Goal: Task Accomplishment & Management: Complete application form

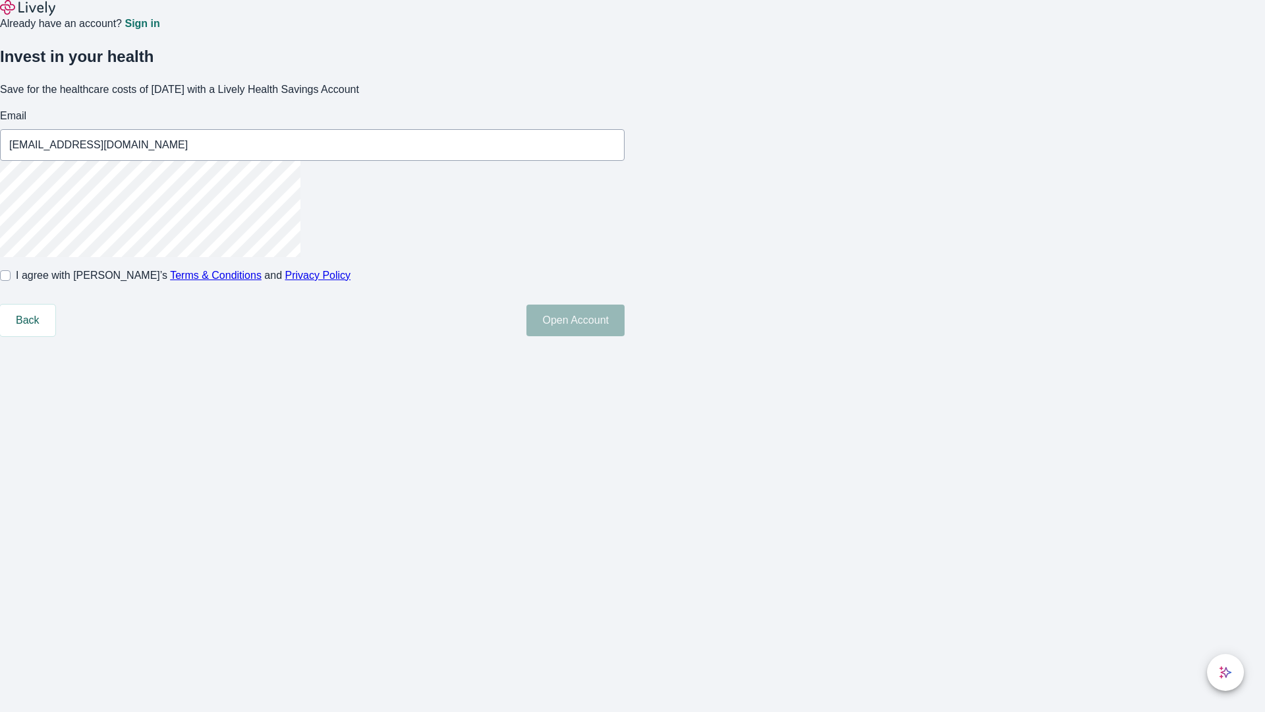
click at [11, 281] on input "I agree with Lively’s Terms & Conditions and Privacy Policy" at bounding box center [5, 275] width 11 height 11
checkbox input "true"
click at [625, 336] on button "Open Account" at bounding box center [575, 320] width 98 height 32
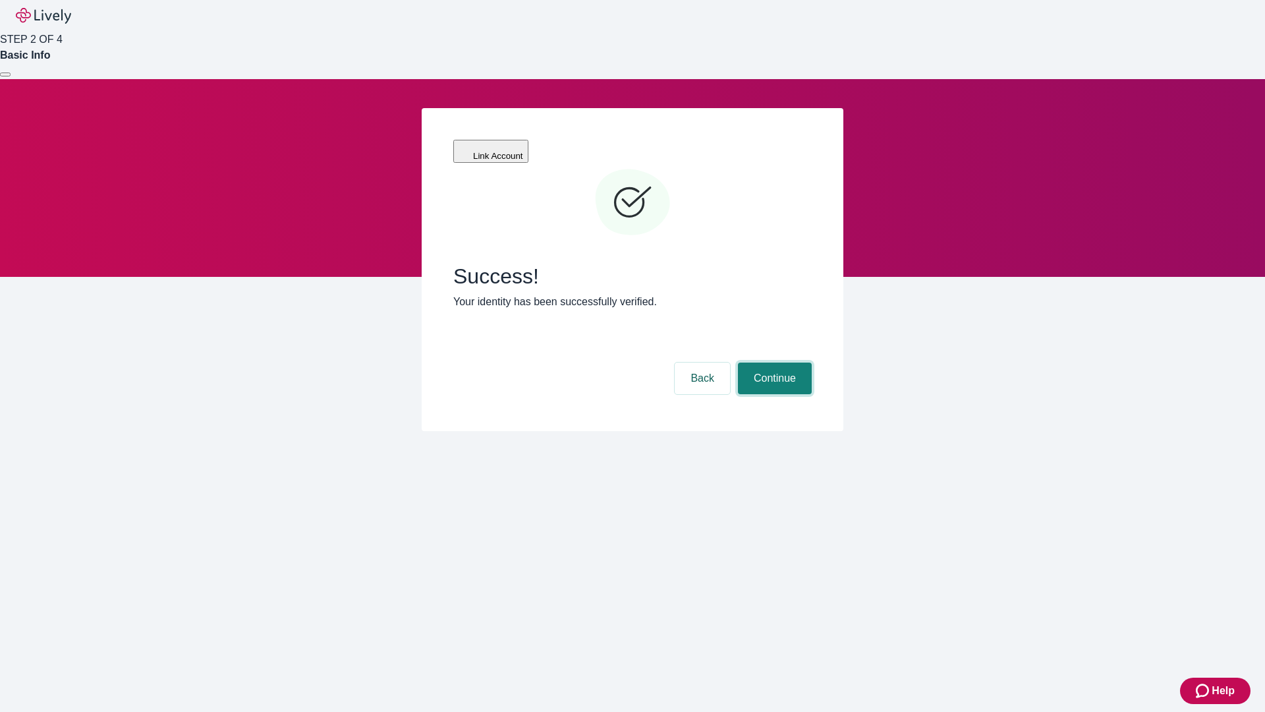
click at [773, 362] on button "Continue" at bounding box center [775, 378] width 74 height 32
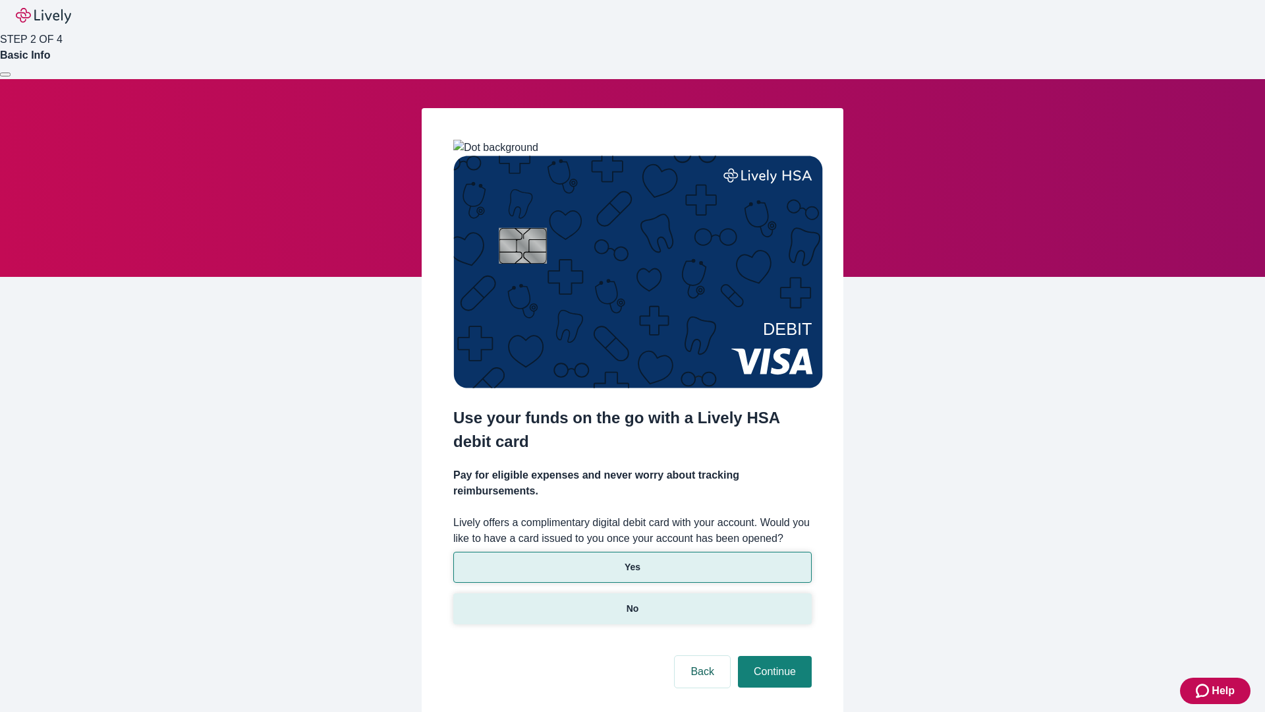
click at [632, 602] on p "No" at bounding box center [633, 609] width 13 height 14
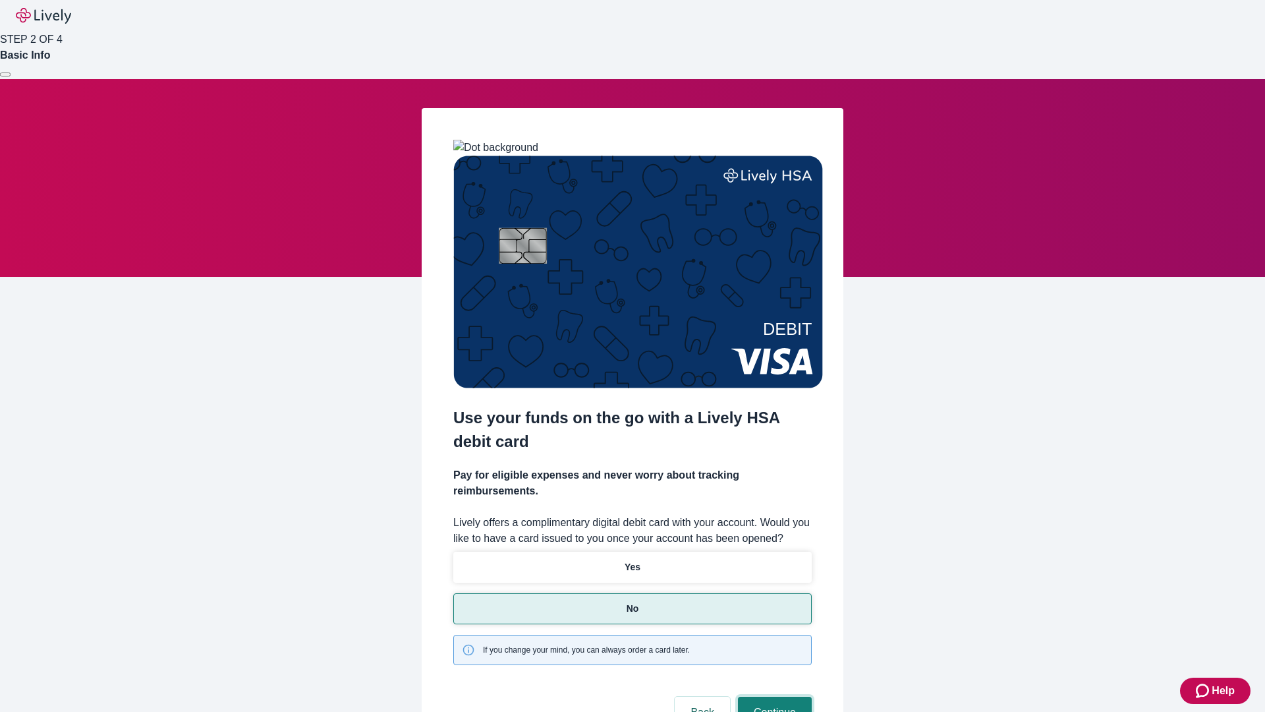
click at [773, 696] on button "Continue" at bounding box center [775, 712] width 74 height 32
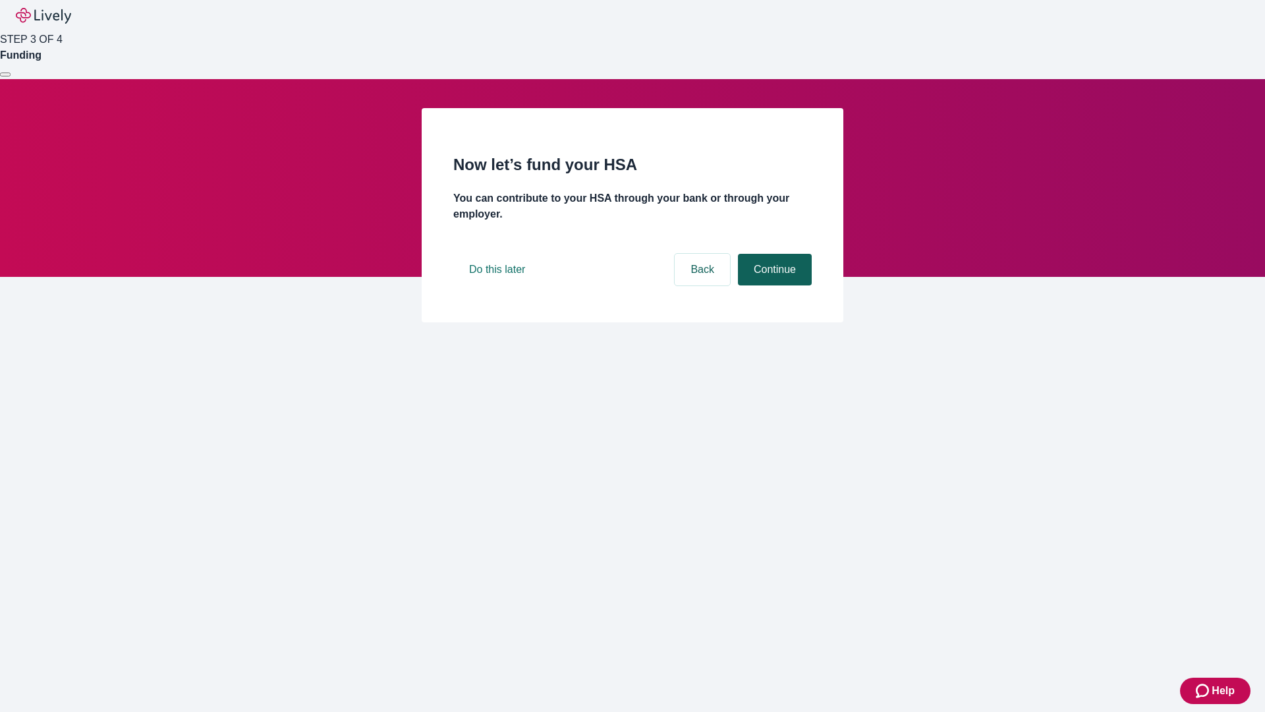
click at [773, 285] on button "Continue" at bounding box center [775, 270] width 74 height 32
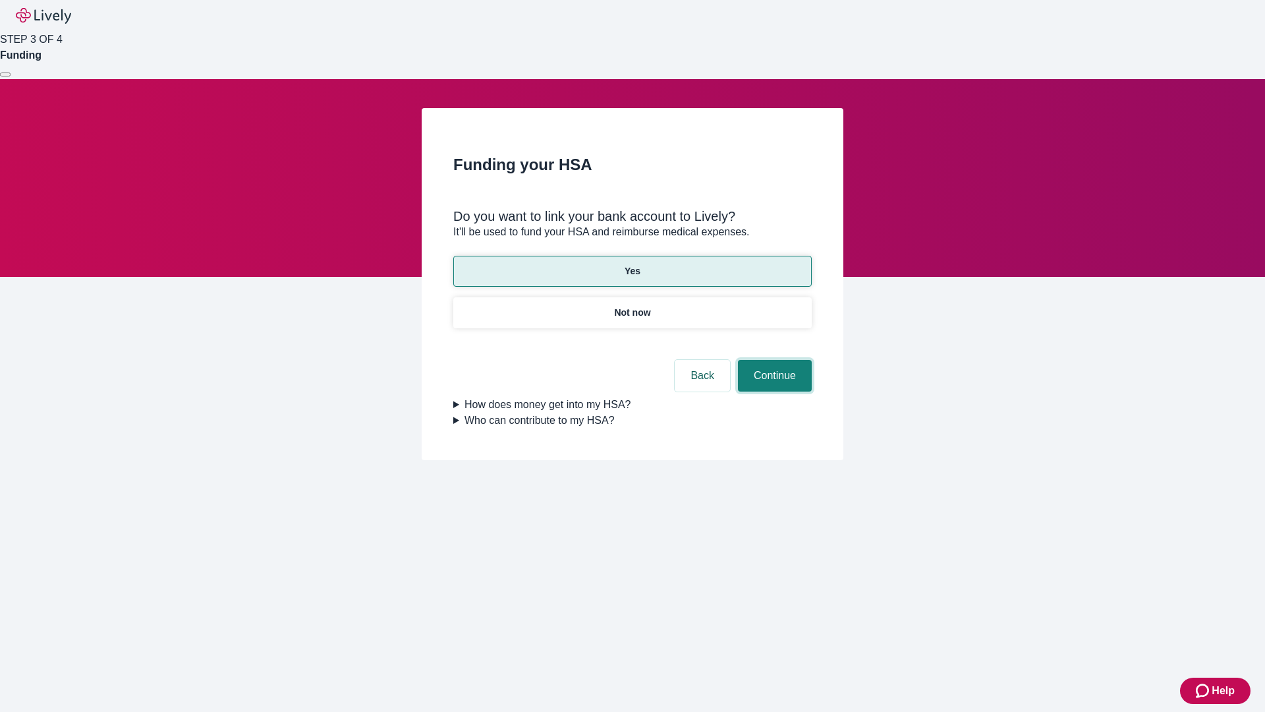
click at [773, 360] on button "Continue" at bounding box center [775, 376] width 74 height 32
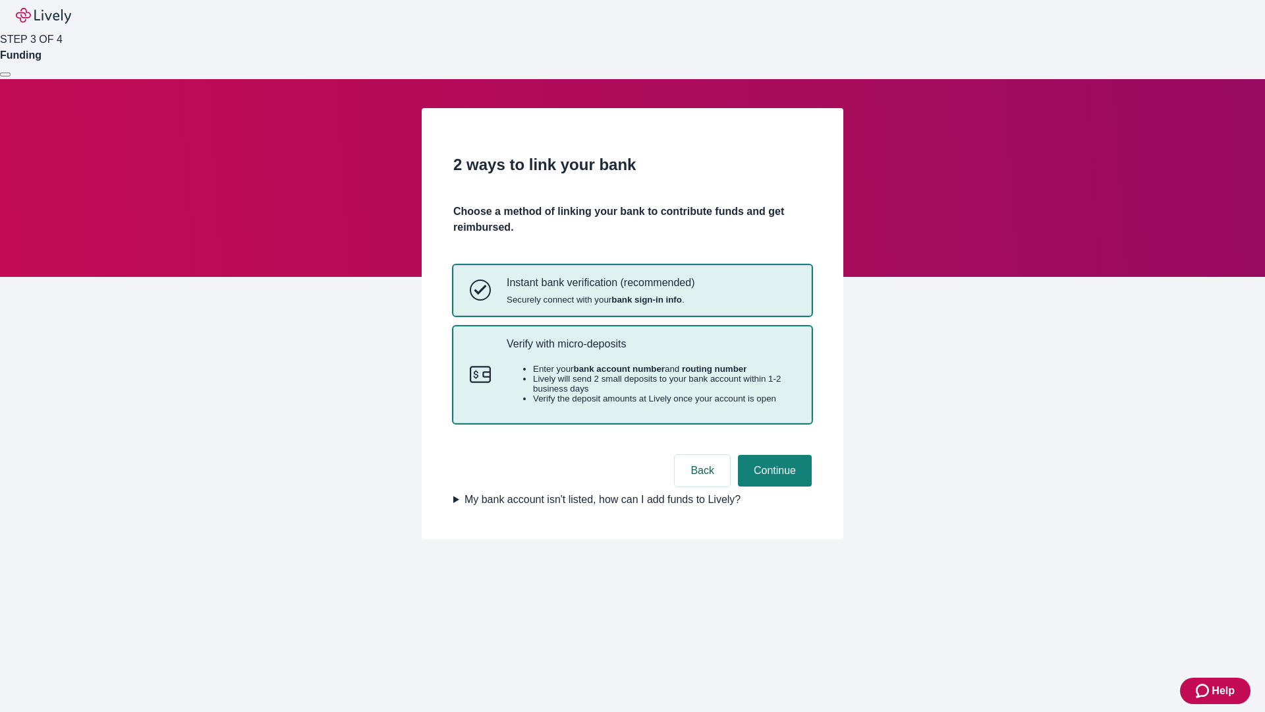
click at [650, 350] on p "Verify with micro-deposits" at bounding box center [651, 343] width 289 height 13
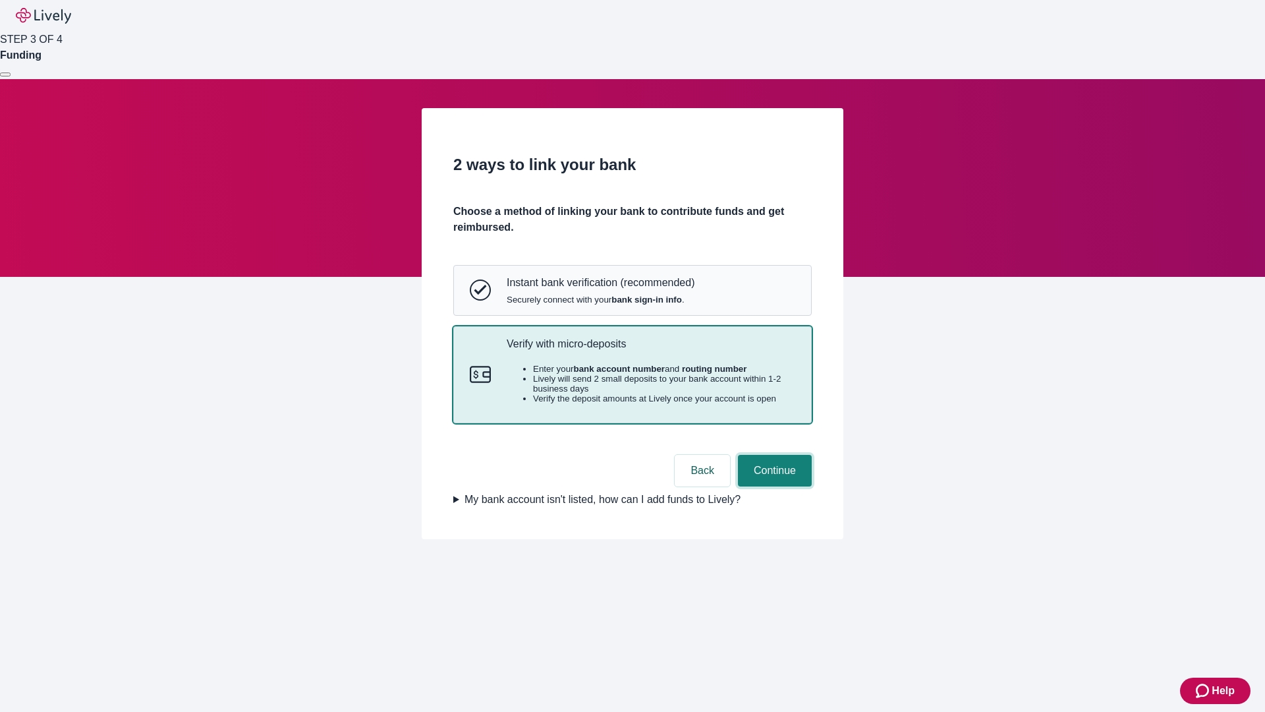
click at [773, 486] on button "Continue" at bounding box center [775, 471] width 74 height 32
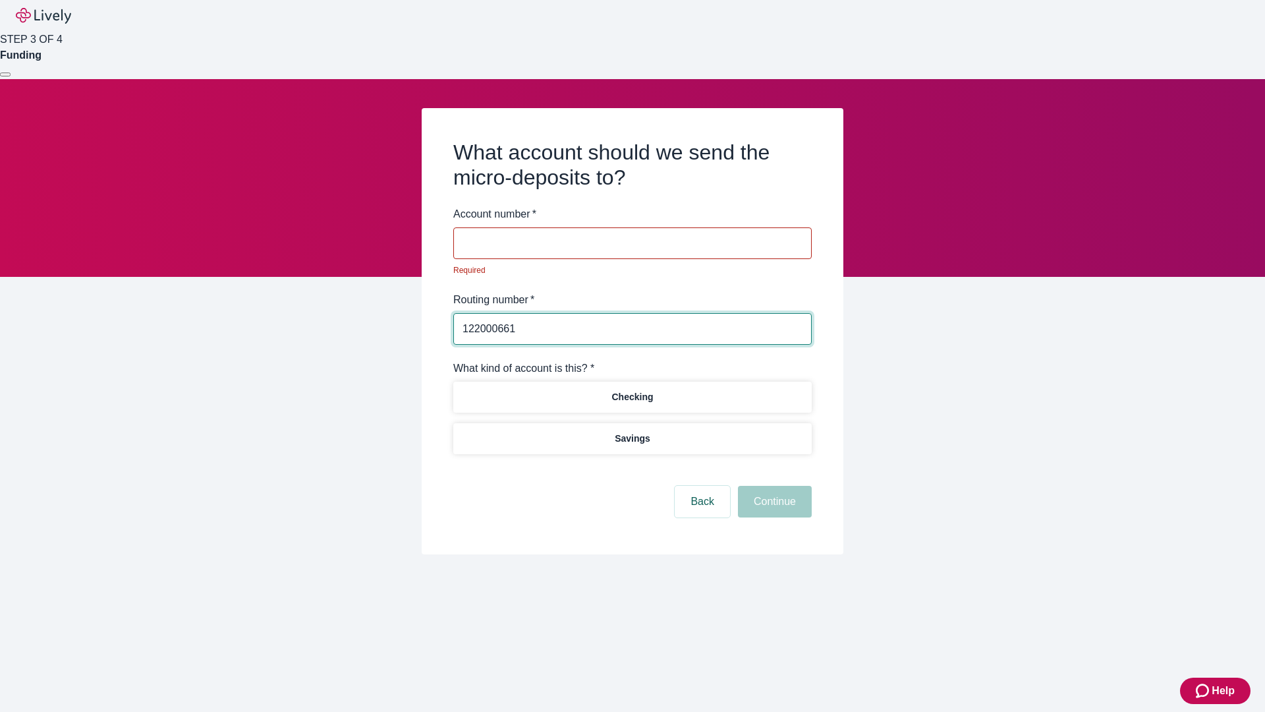
type input "122000661"
type input "546537"
